Goal: Task Accomplishment & Management: Use online tool/utility

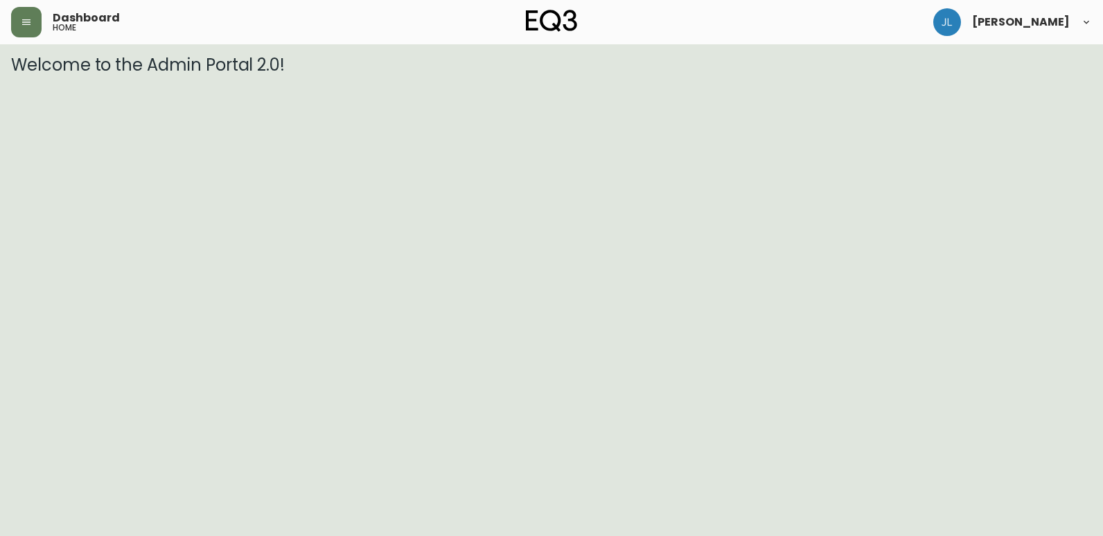
click at [44, 75] on html "Dashboard home [PERSON_NAME] Welcome to the Admin Portal 2.0!" at bounding box center [551, 37] width 1103 height 75
click at [37, 22] on button "button" at bounding box center [26, 22] width 30 height 30
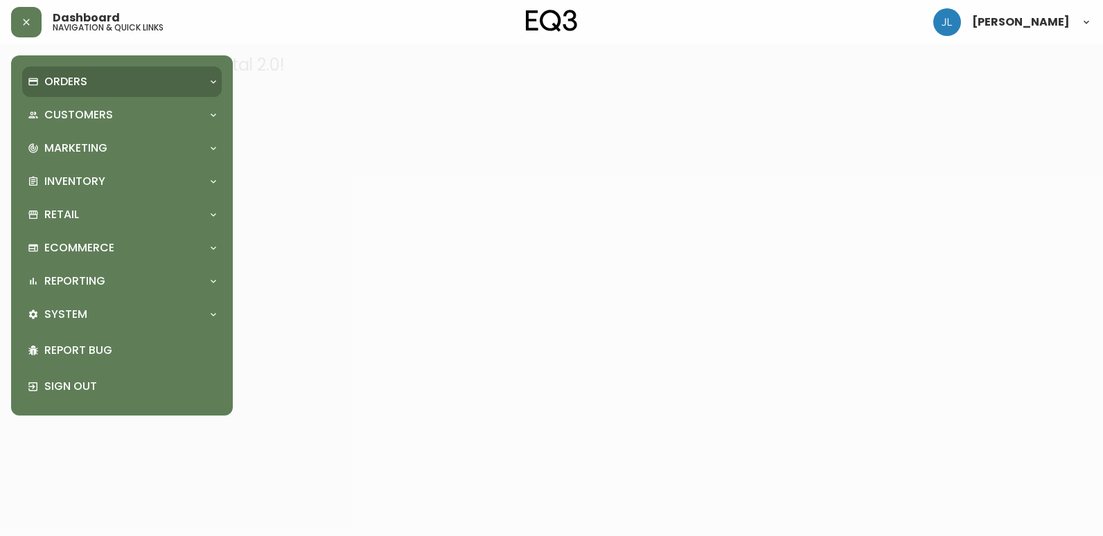
click at [103, 86] on div "Orders" at bounding box center [115, 81] width 175 height 15
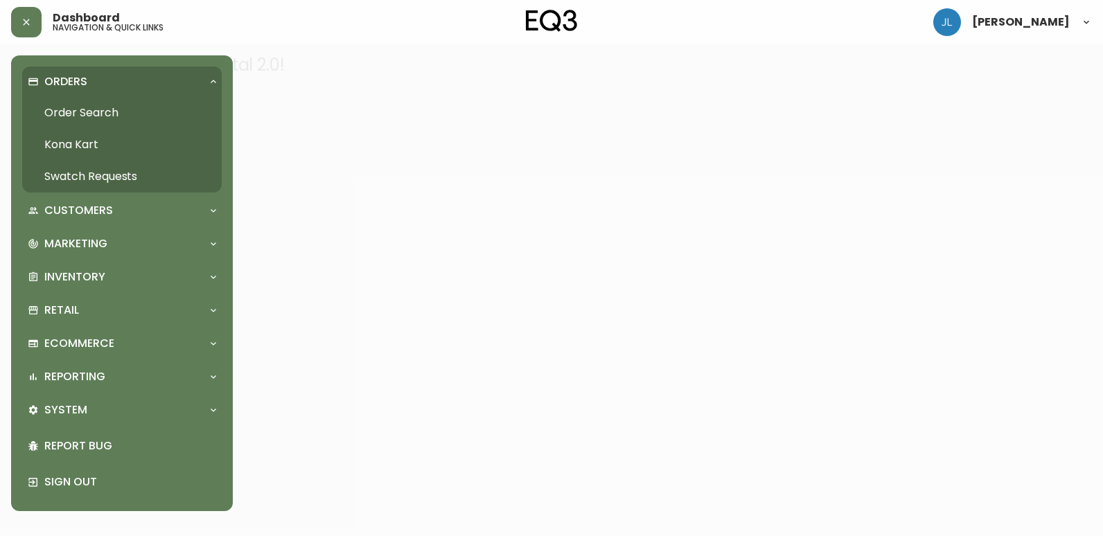
click at [108, 107] on link "Order Search" at bounding box center [122, 113] width 200 height 32
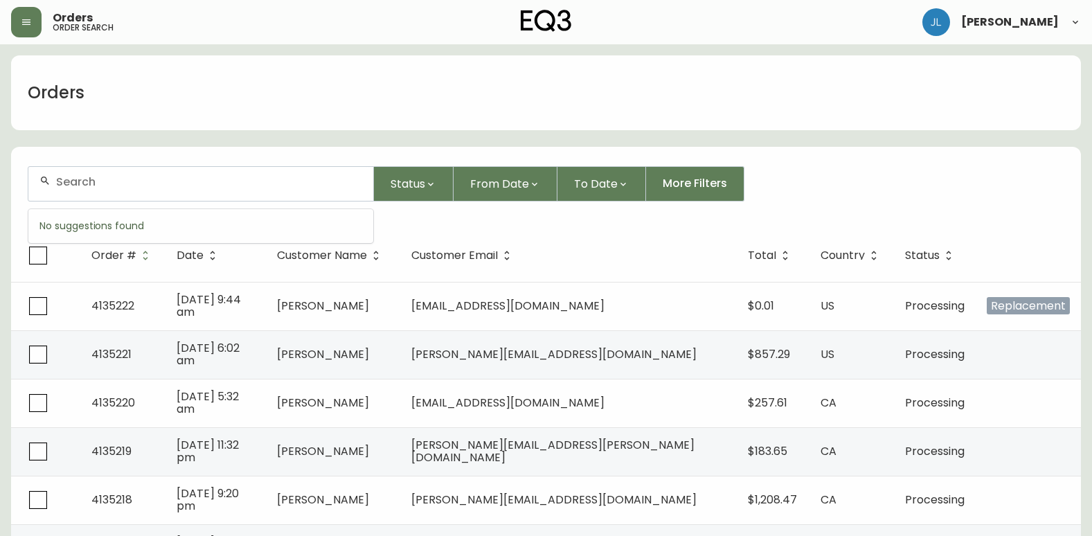
click at [243, 185] on input "text" at bounding box center [209, 181] width 306 height 13
paste input "[PERSON_NAME]"
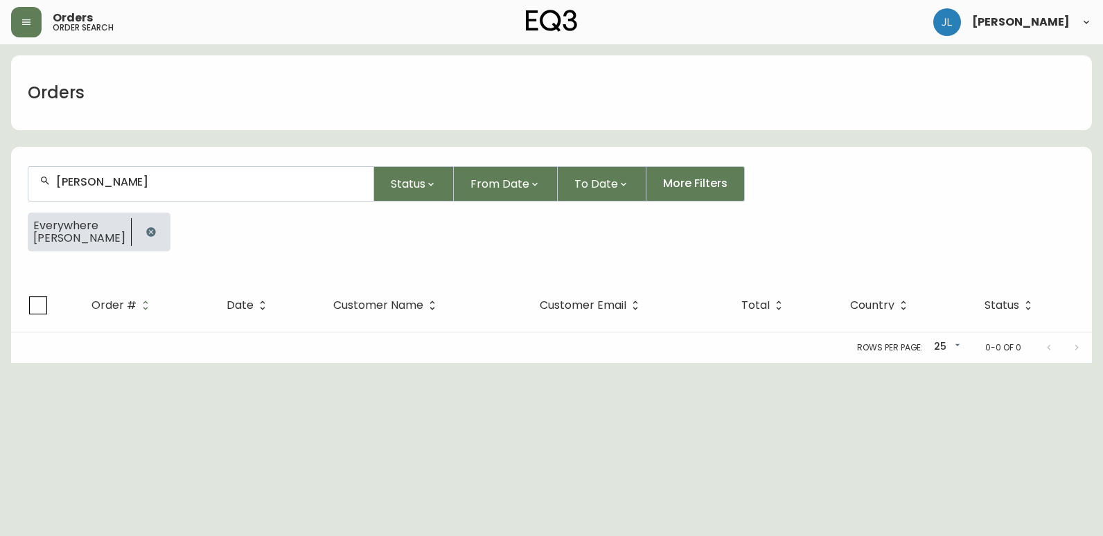
type input "[PERSON_NAME]"
drag, startPoint x: 126, startPoint y: 229, endPoint x: 259, endPoint y: 222, distance: 133.2
click at [146, 229] on icon "button" at bounding box center [150, 231] width 9 height 9
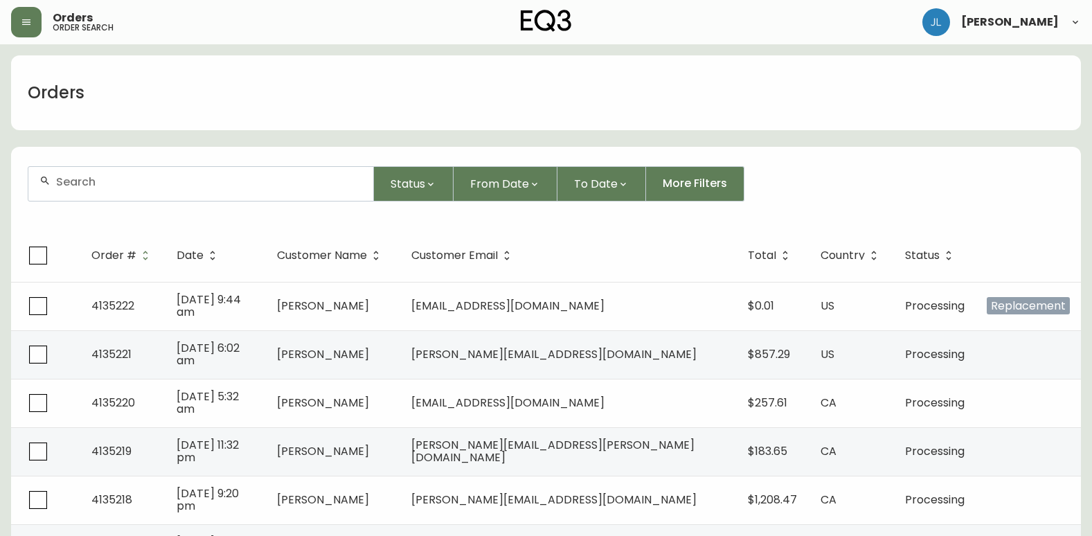
click at [147, 191] on div at bounding box center [200, 184] width 345 height 34
paste input "[PERSON_NAME][EMAIL_ADDRESS][DOMAIN_NAME]"
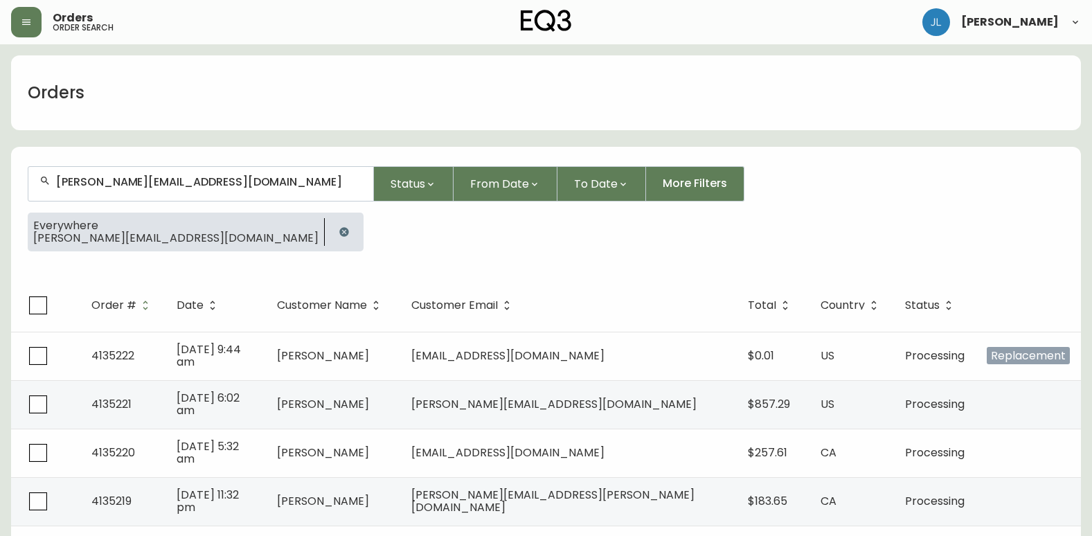
type input "[PERSON_NAME][EMAIL_ADDRESS][DOMAIN_NAME]"
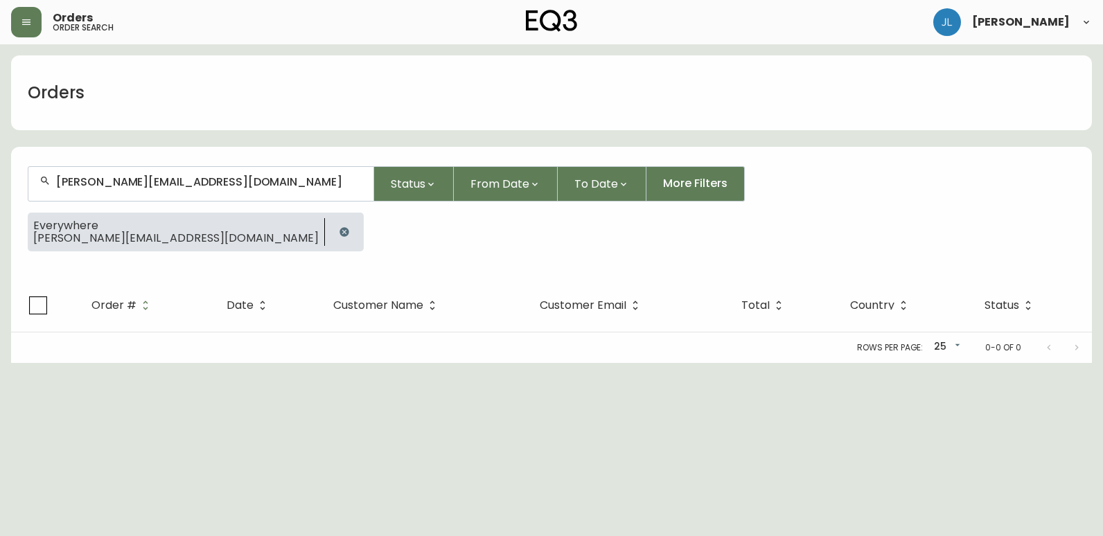
click at [339, 232] on icon "button" at bounding box center [344, 232] width 11 height 11
